Goal: Task Accomplishment & Management: Manage account settings

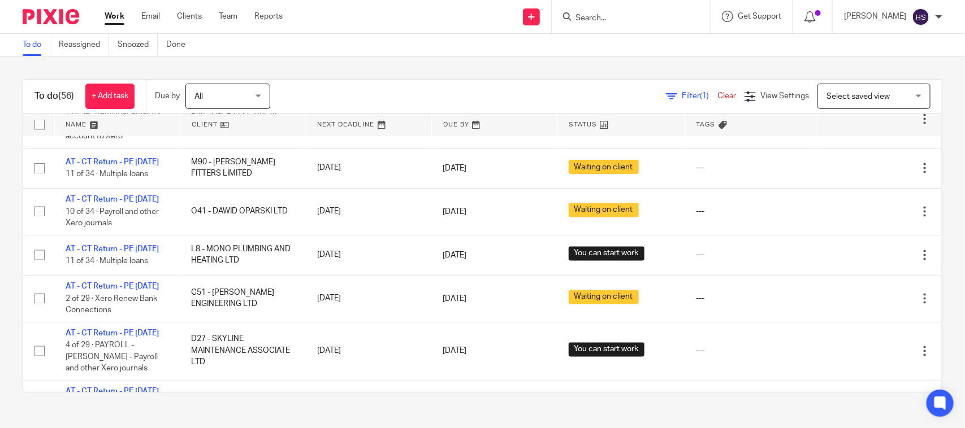
scroll to position [92, 0]
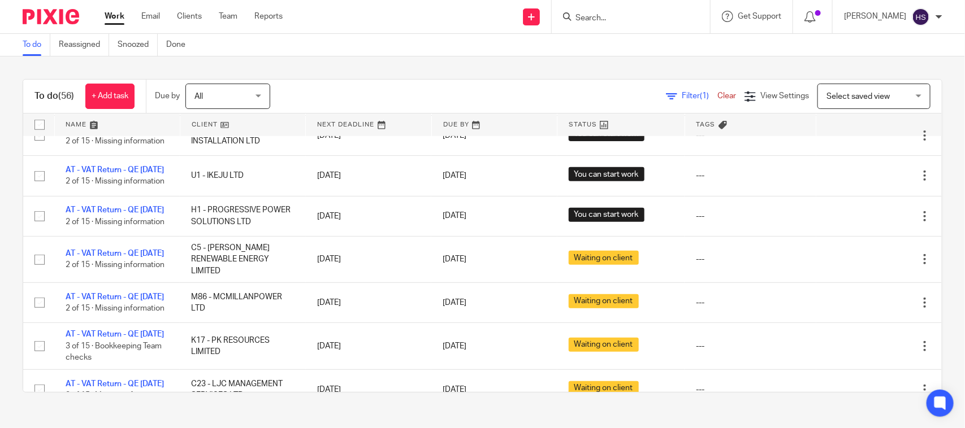
drag, startPoint x: 468, startPoint y: 236, endPoint x: 476, endPoint y: 161, distance: 75.6
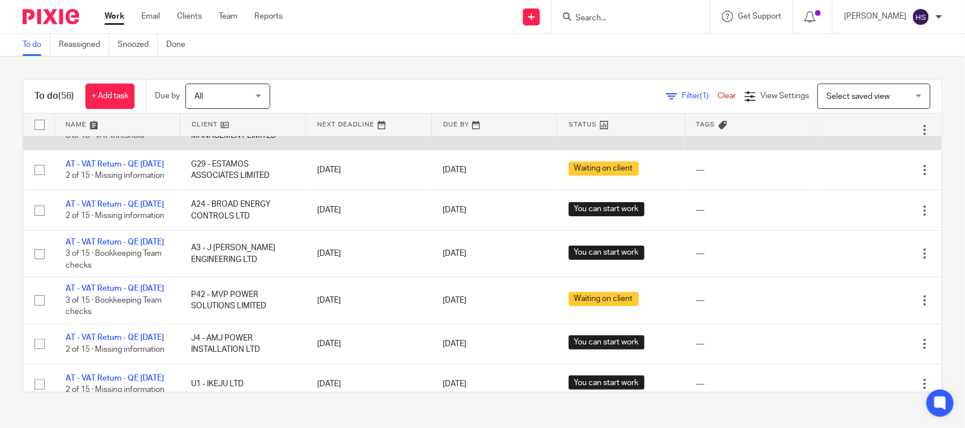
scroll to position [0, 0]
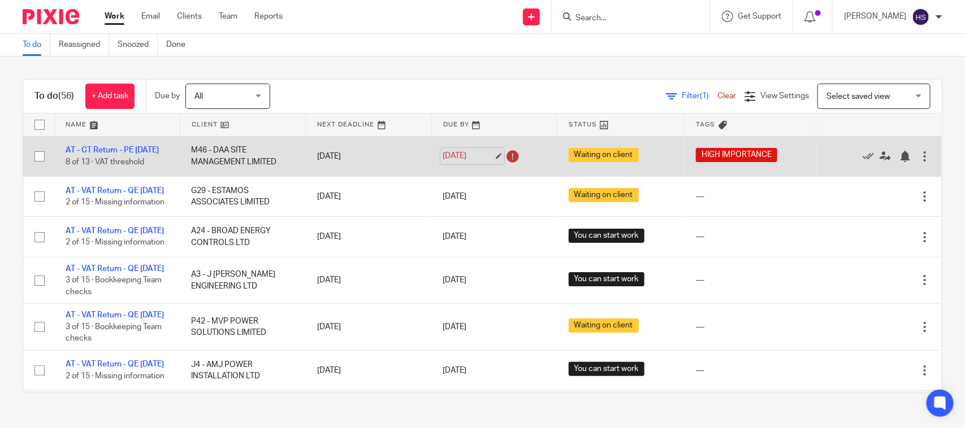
drag, startPoint x: 423, startPoint y: 277, endPoint x: 439, endPoint y: 155, distance: 122.6
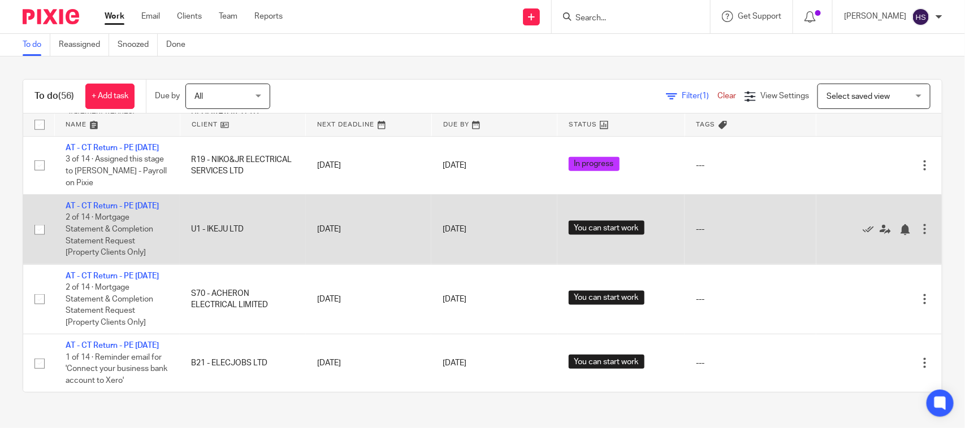
scroll to position [3243, 0]
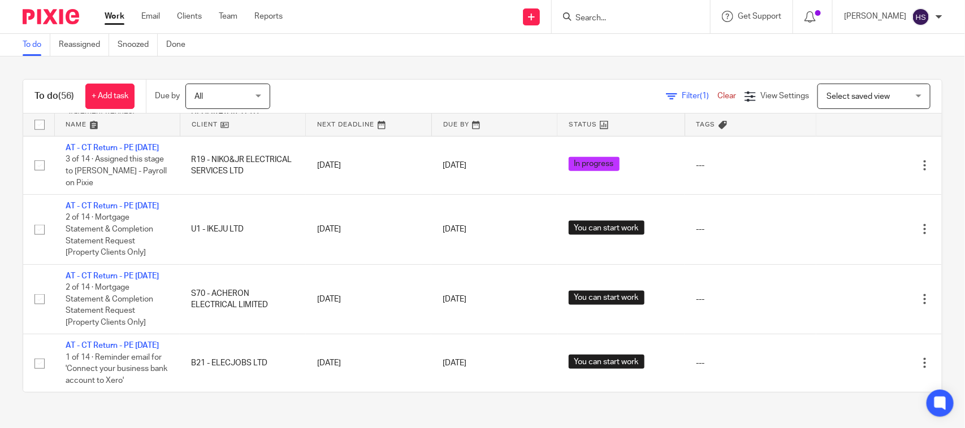
drag, startPoint x: 233, startPoint y: 287, endPoint x: 245, endPoint y: 216, distance: 71.6
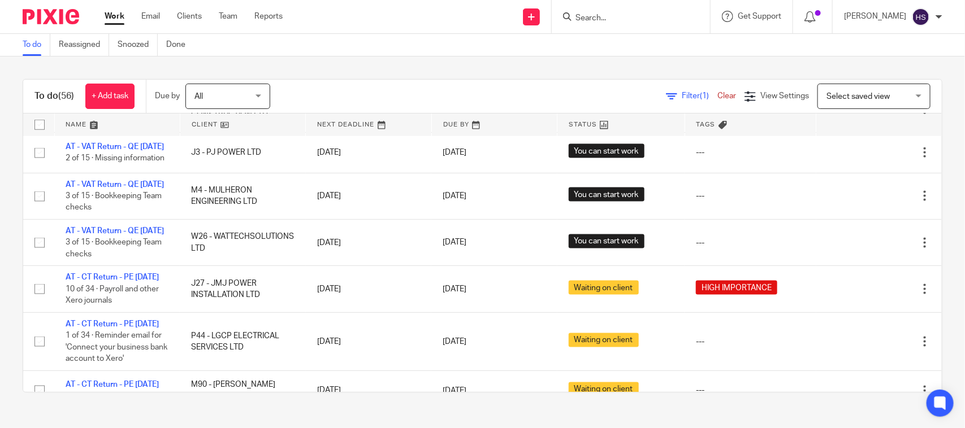
scroll to position [0, 0]
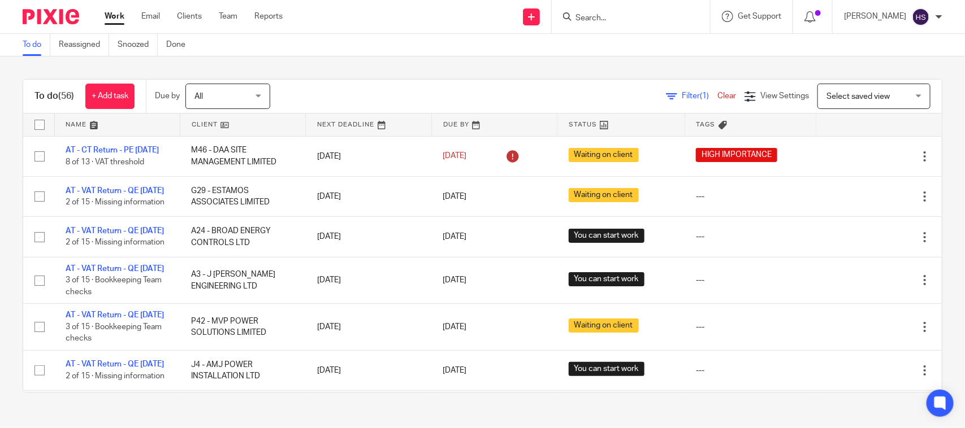
drag, startPoint x: 274, startPoint y: 284, endPoint x: 290, endPoint y: 131, distance: 154.0
click at [382, 58] on div "To do (56) + Add task Due by All All Today Tomorrow This week Next week This mo…" at bounding box center [482, 236] width 965 height 359
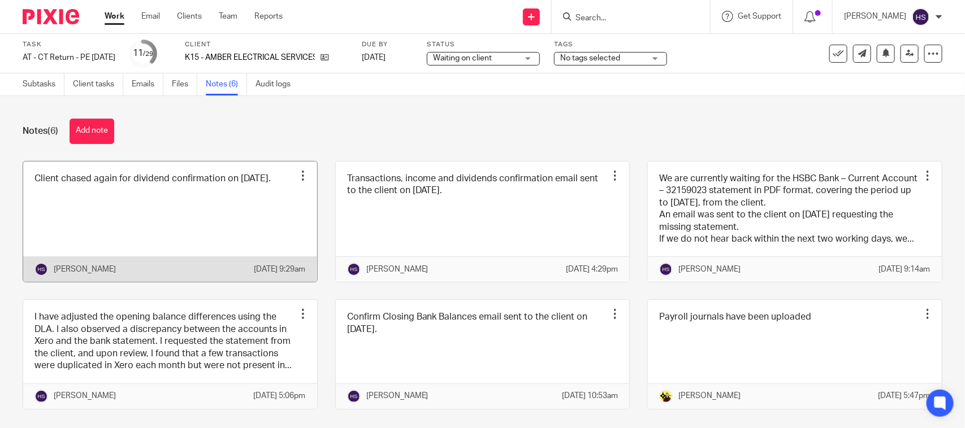
drag, startPoint x: 0, startPoint y: 0, endPoint x: 75, endPoint y: 190, distance: 204.8
click at [63, 188] on link at bounding box center [170, 222] width 294 height 121
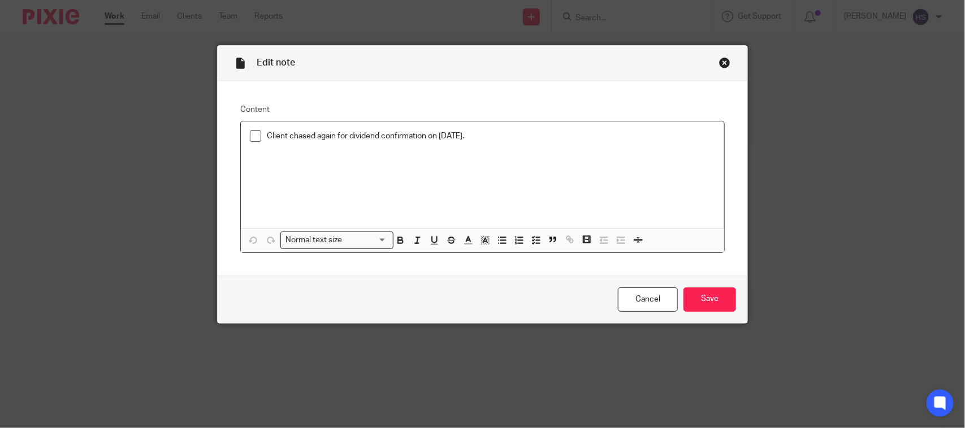
click at [250, 137] on span at bounding box center [255, 136] width 11 height 11
click at [555, 136] on p "Client chased again for dividend confirmation on 13.08.2025." at bounding box center [491, 136] width 448 height 11
click at [707, 295] on input "Save" at bounding box center [709, 300] width 53 height 24
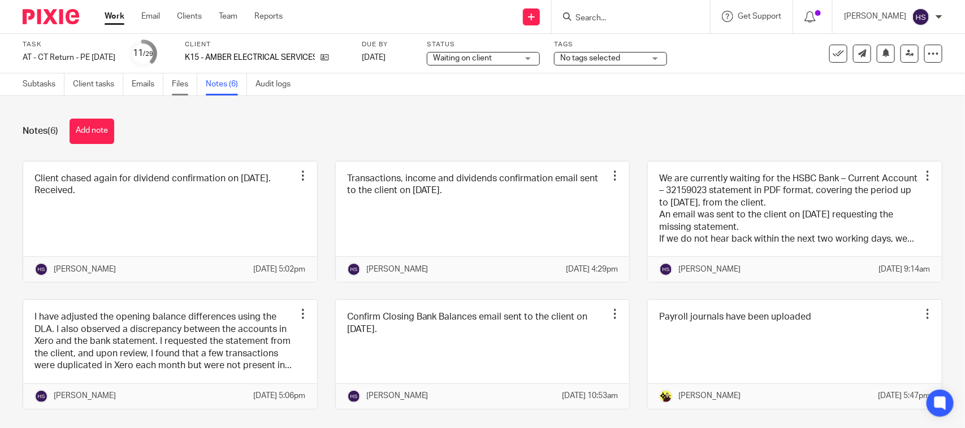
click at [180, 86] on link "Files" at bounding box center [184, 84] width 25 height 22
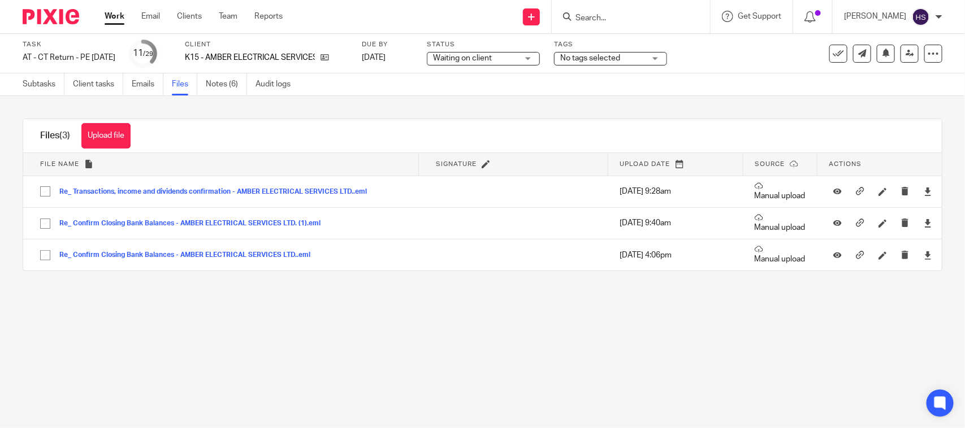
click at [119, 125] on button "Upload file" at bounding box center [105, 135] width 49 height 25
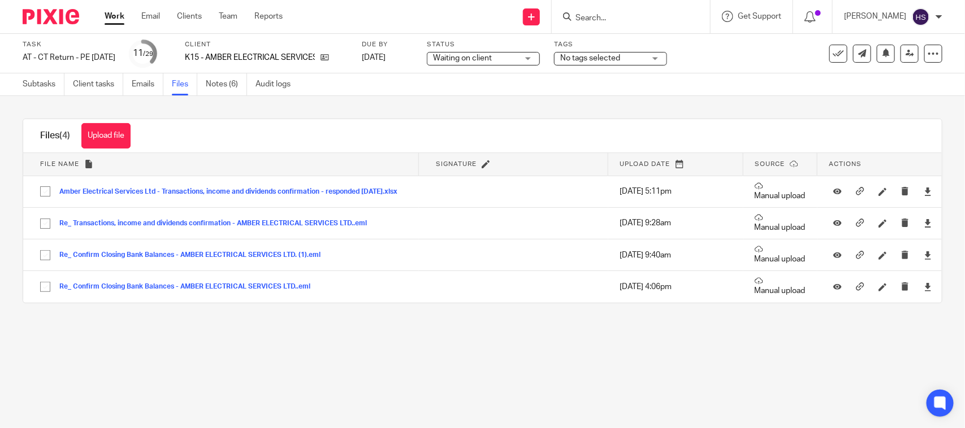
click at [660, 18] on input "Search" at bounding box center [625, 19] width 102 height 10
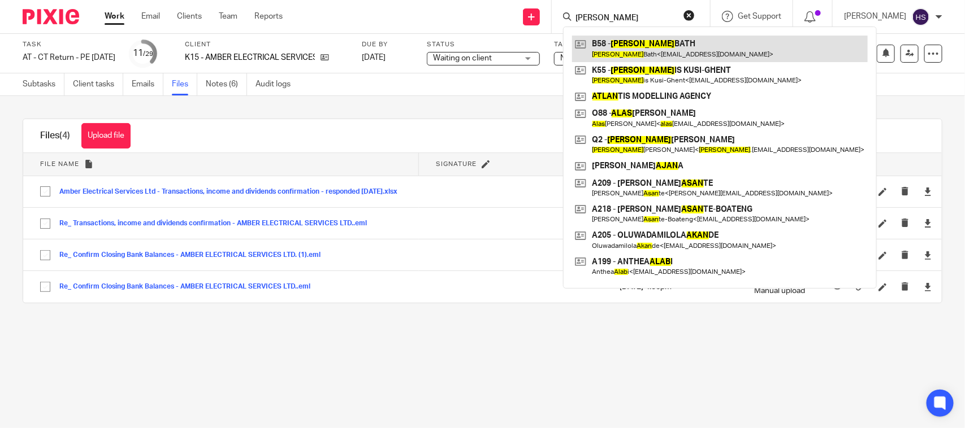
type input "ALAN"
click at [672, 44] on link at bounding box center [720, 49] width 296 height 26
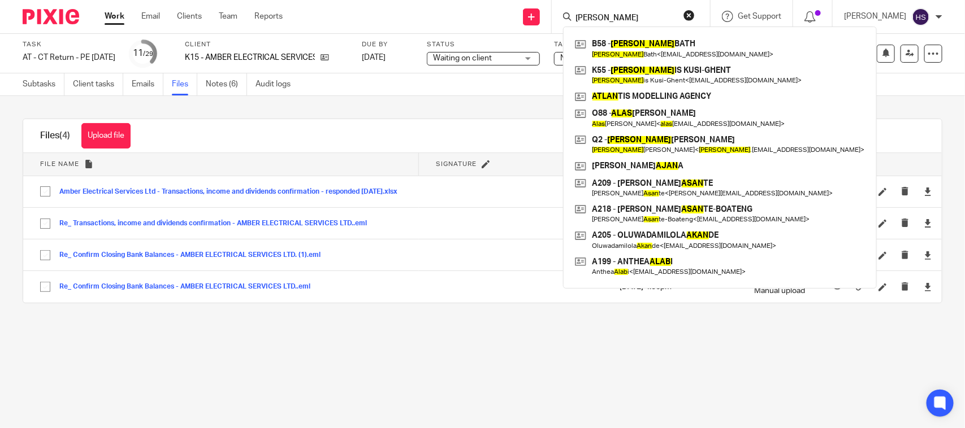
click at [509, 50] on div "Status Waiting on client Waiting on client Not started You can start work In pr…" at bounding box center [483, 53] width 113 height 27
click at [492, 54] on span "Waiting on client" at bounding box center [462, 58] width 59 height 8
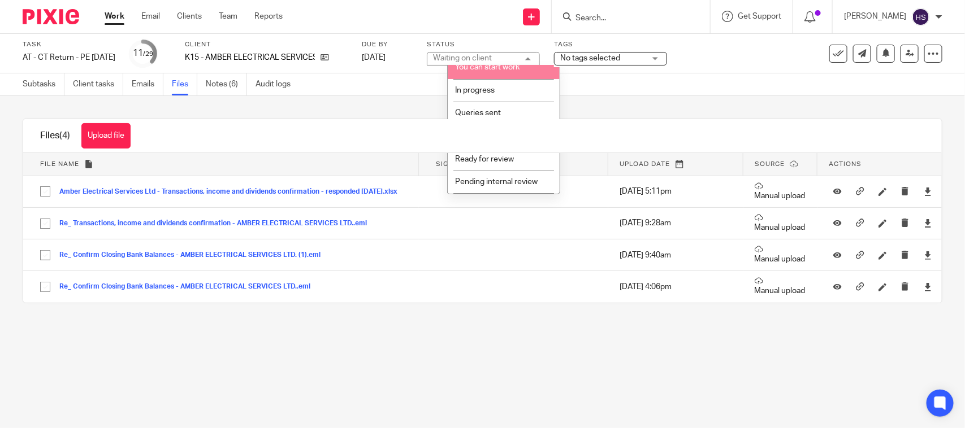
scroll to position [54, 0]
click at [496, 72] on li "In progress" at bounding box center [504, 69] width 112 height 23
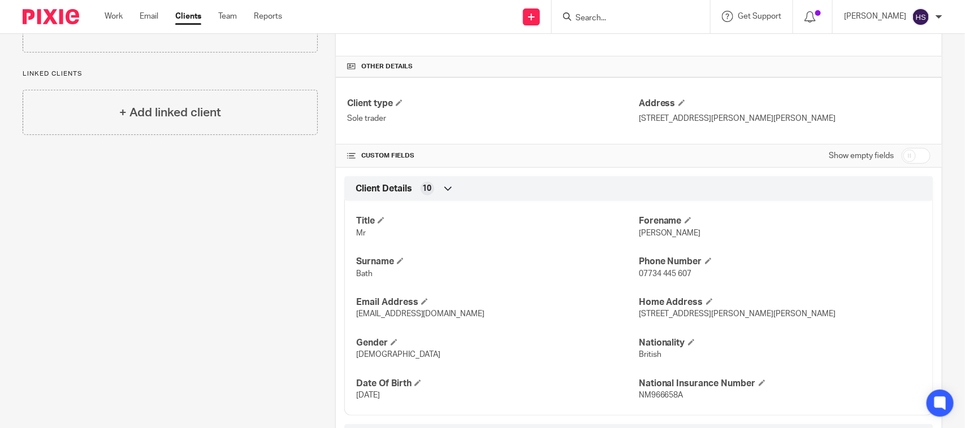
scroll to position [235, 0]
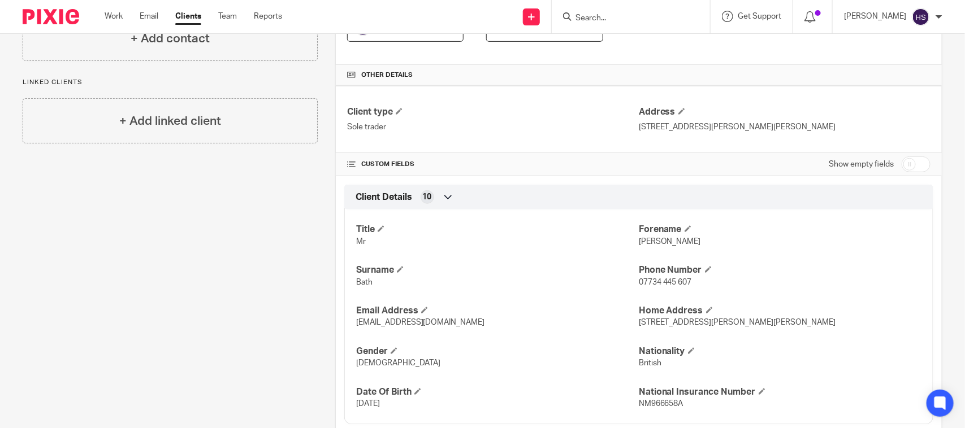
click at [640, 239] on span "[PERSON_NAME]" at bounding box center [670, 242] width 62 height 8
copy span "[PERSON_NAME]"
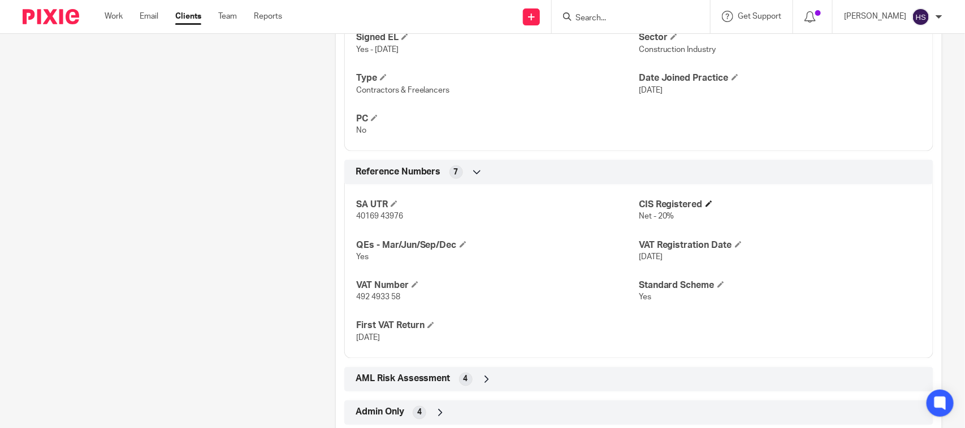
scroll to position [705, 0]
